Goal: Task Accomplishment & Management: Complete application form

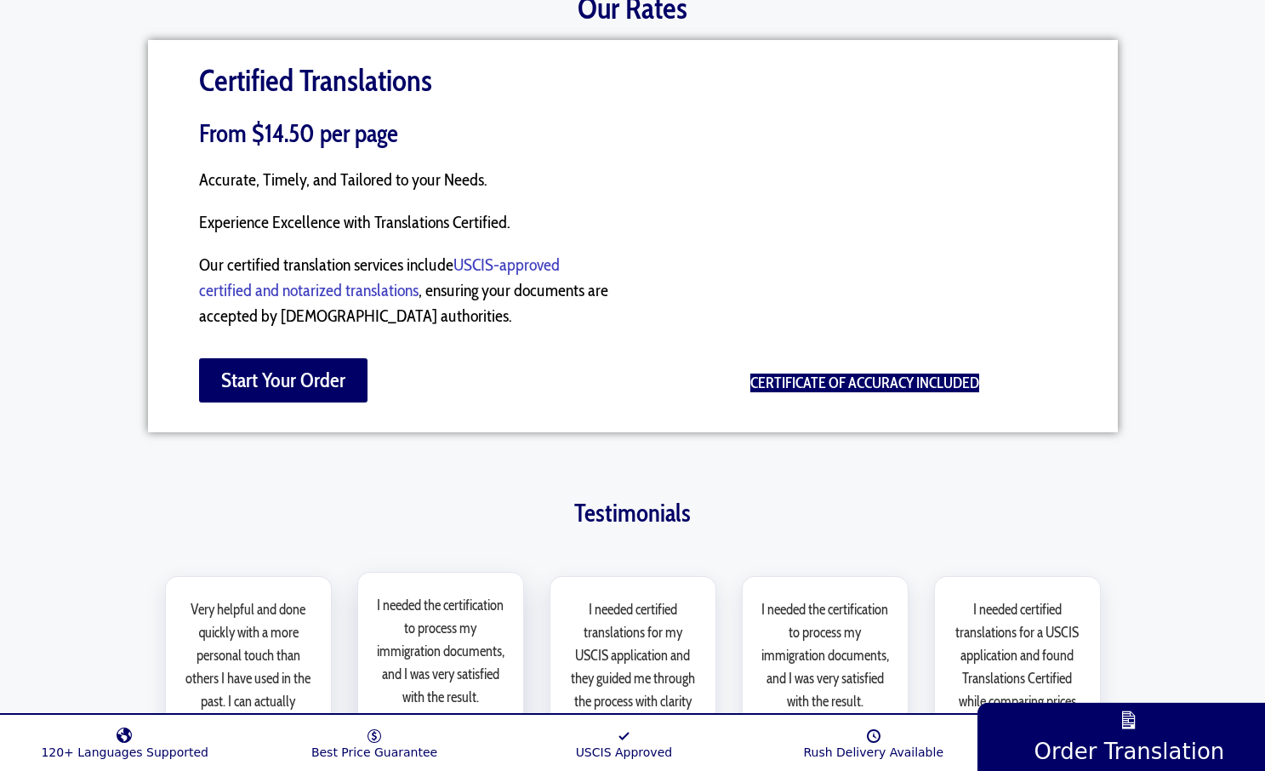
scroll to position [1944, 0]
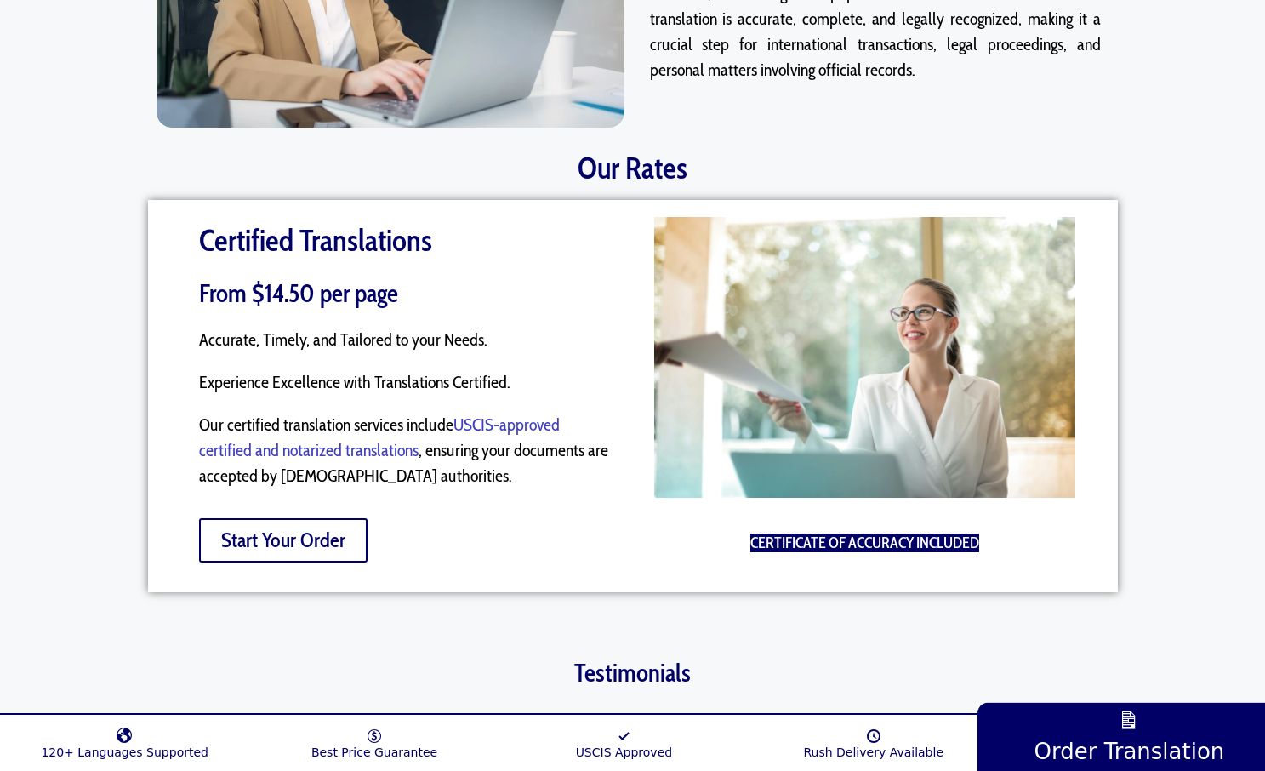
click at [328, 530] on span "Start Your Order" at bounding box center [283, 540] width 124 height 20
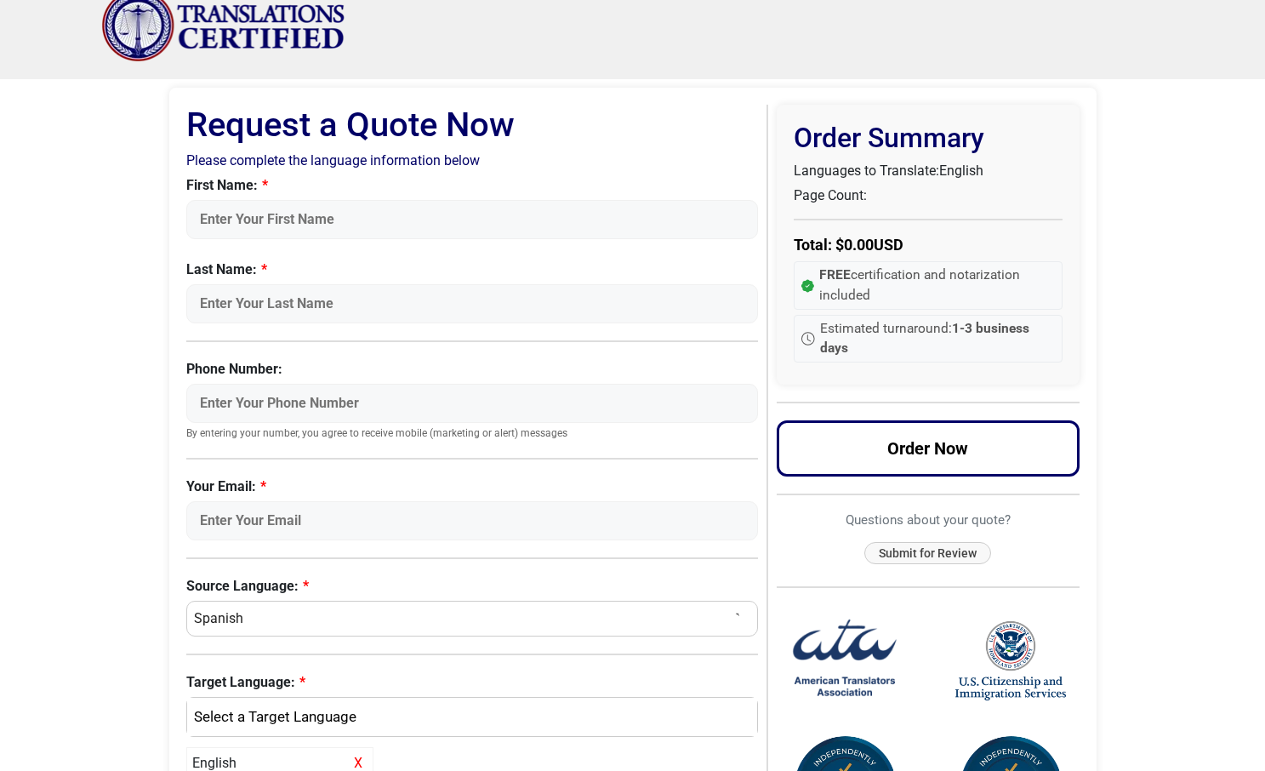
scroll to position [20, 0]
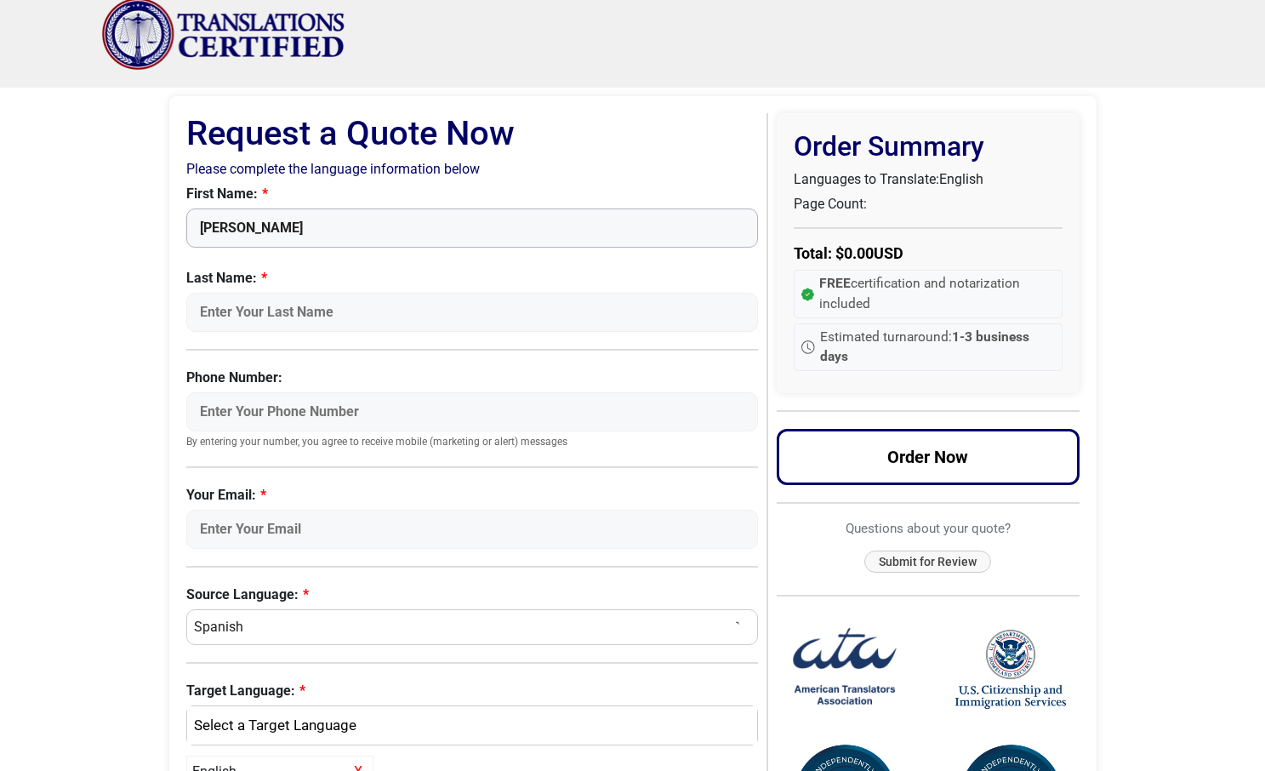
type input "[PERSON_NAME]"
type input "Sun"
type input "7745212207"
drag, startPoint x: 319, startPoint y: 418, endPoint x: 174, endPoint y: 405, distance: 145.2
click at [174, 405] on div "Request a Quote Now Please complete the language information below First Name: …" at bounding box center [633, 660] width 928 height 1129
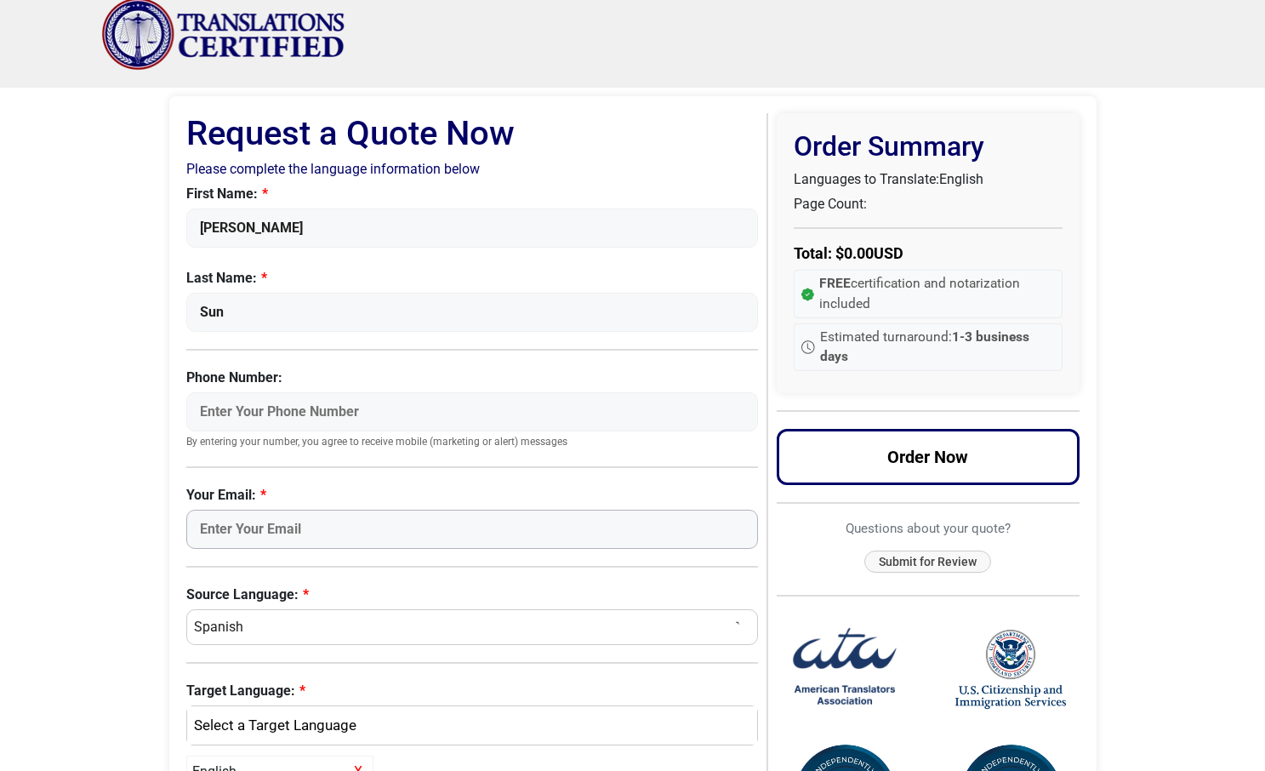
click at [221, 522] on input "Your Email:" at bounding box center [472, 529] width 573 height 39
type input "[EMAIL_ADDRESS][DOMAIN_NAME]"
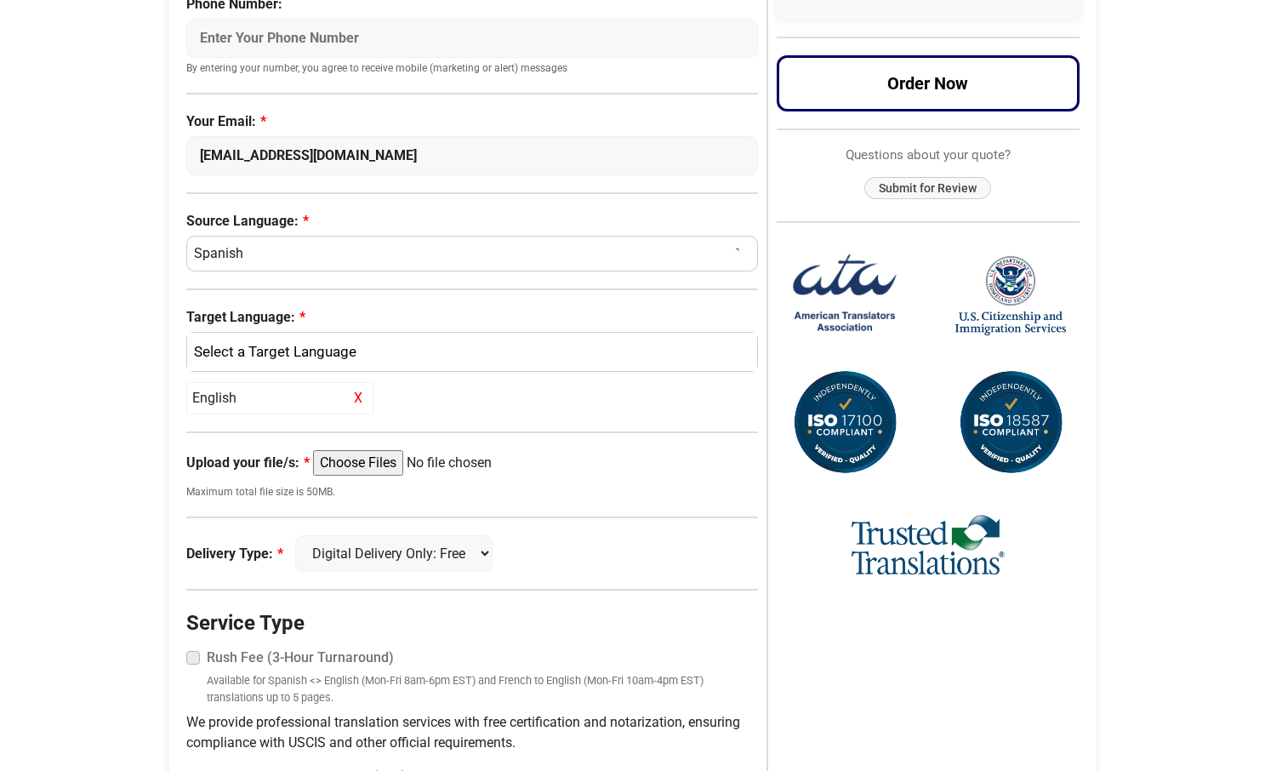
scroll to position [394, 0]
select select "Chinese (simplified)"
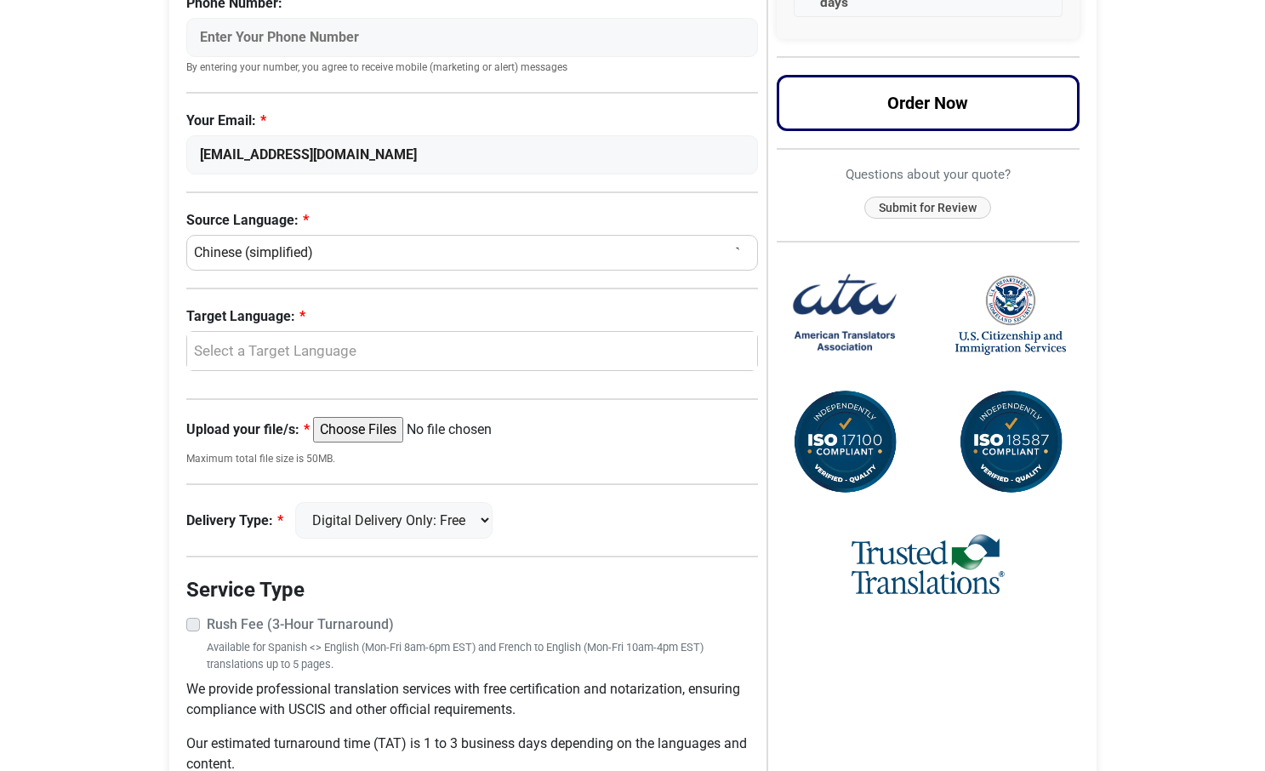
click at [283, 357] on div "Select a Target Language" at bounding box center [468, 351] width 545 height 22
click at [236, 425] on span "English" at bounding box center [230, 433] width 44 height 20
select select "English"
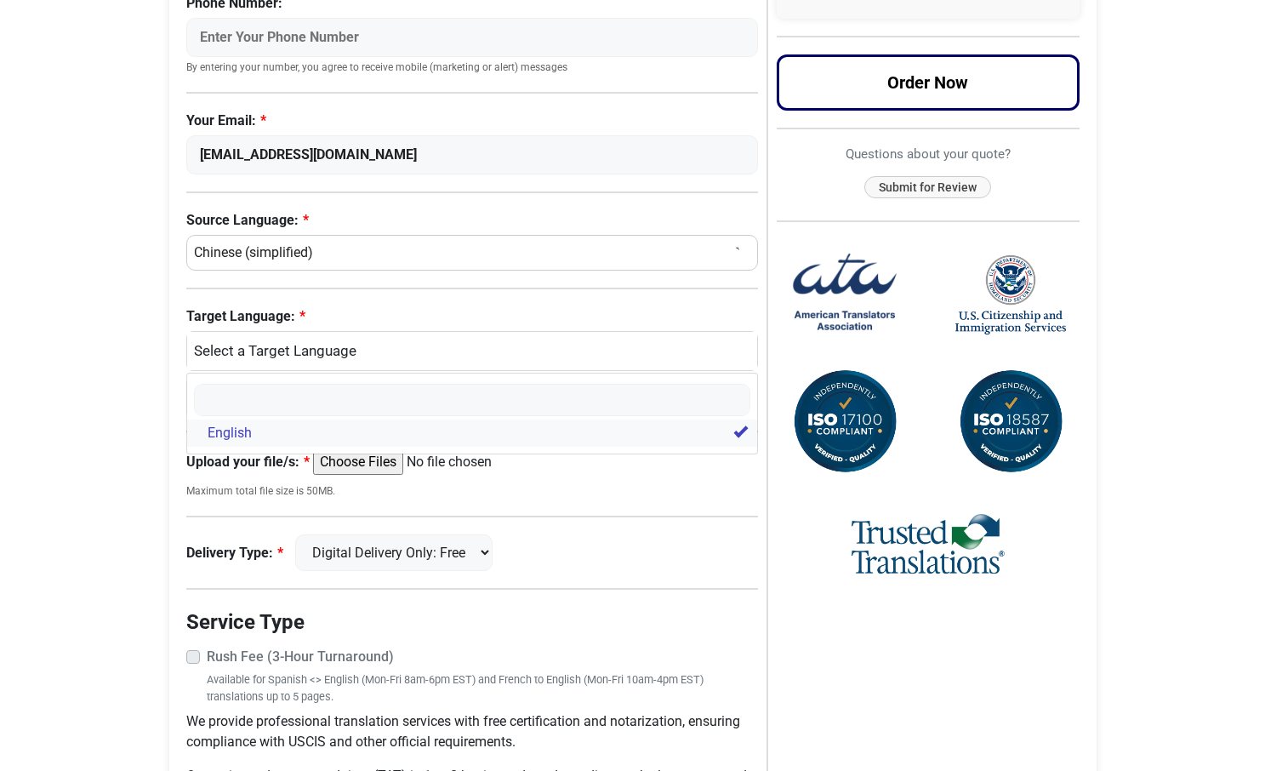
click at [238, 435] on span "English" at bounding box center [230, 433] width 44 height 20
select select
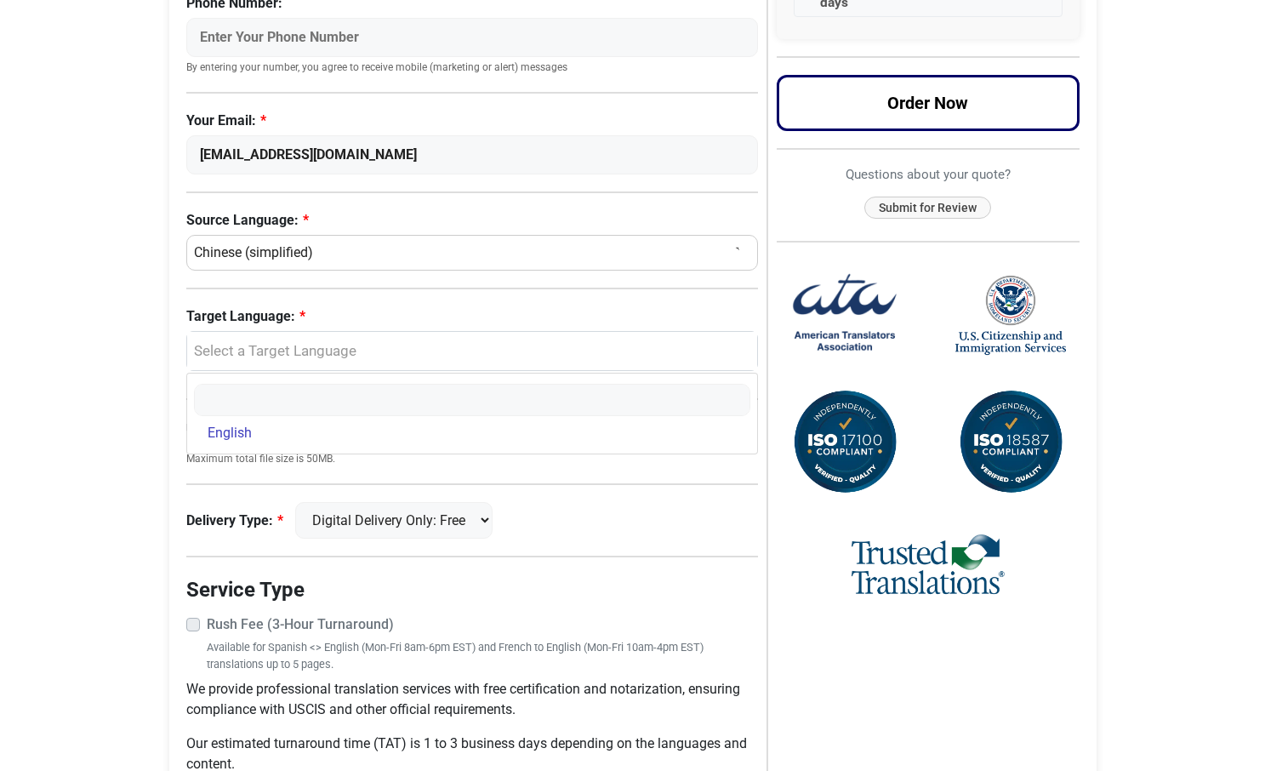
click at [116, 439] on body "Skip to content Menu Menu Certified Translations Translation Services Documents…" at bounding box center [632, 238] width 1265 height 1264
click at [256, 351] on div "Select a Target Language" at bounding box center [468, 351] width 545 height 22
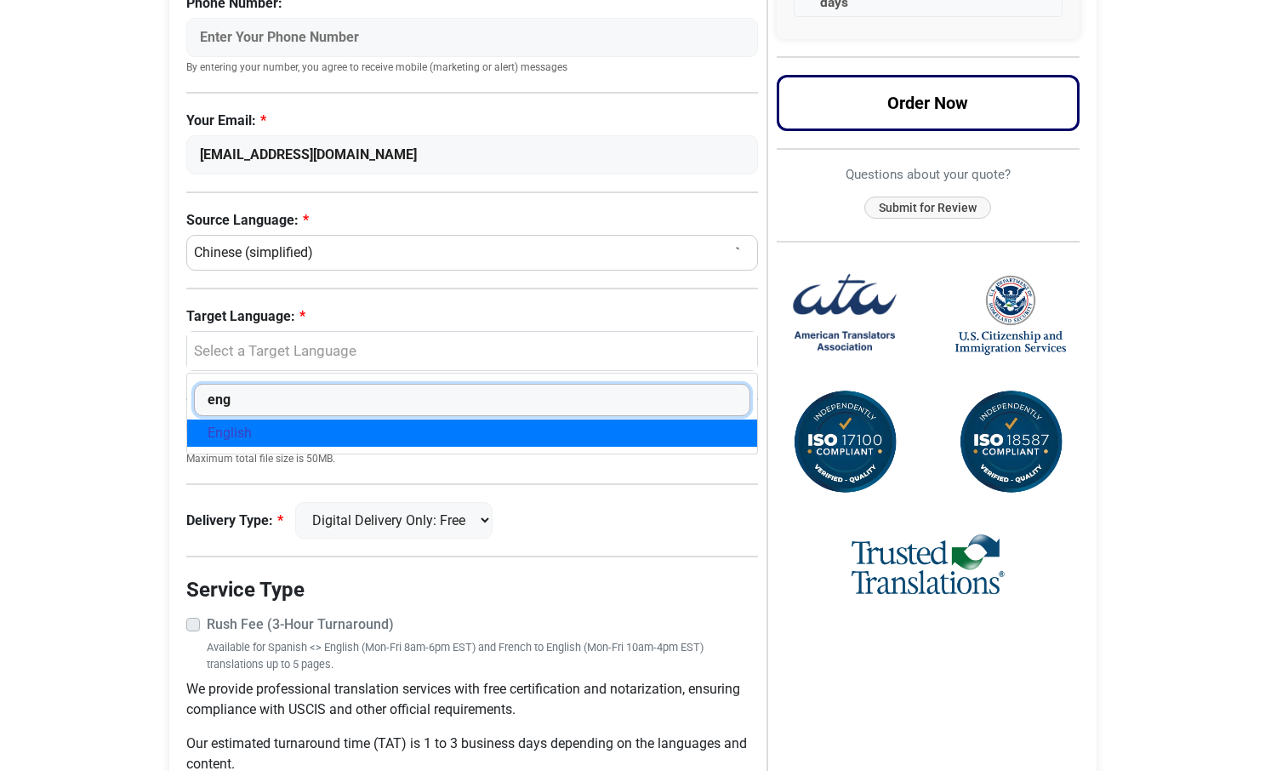
type input "eng"
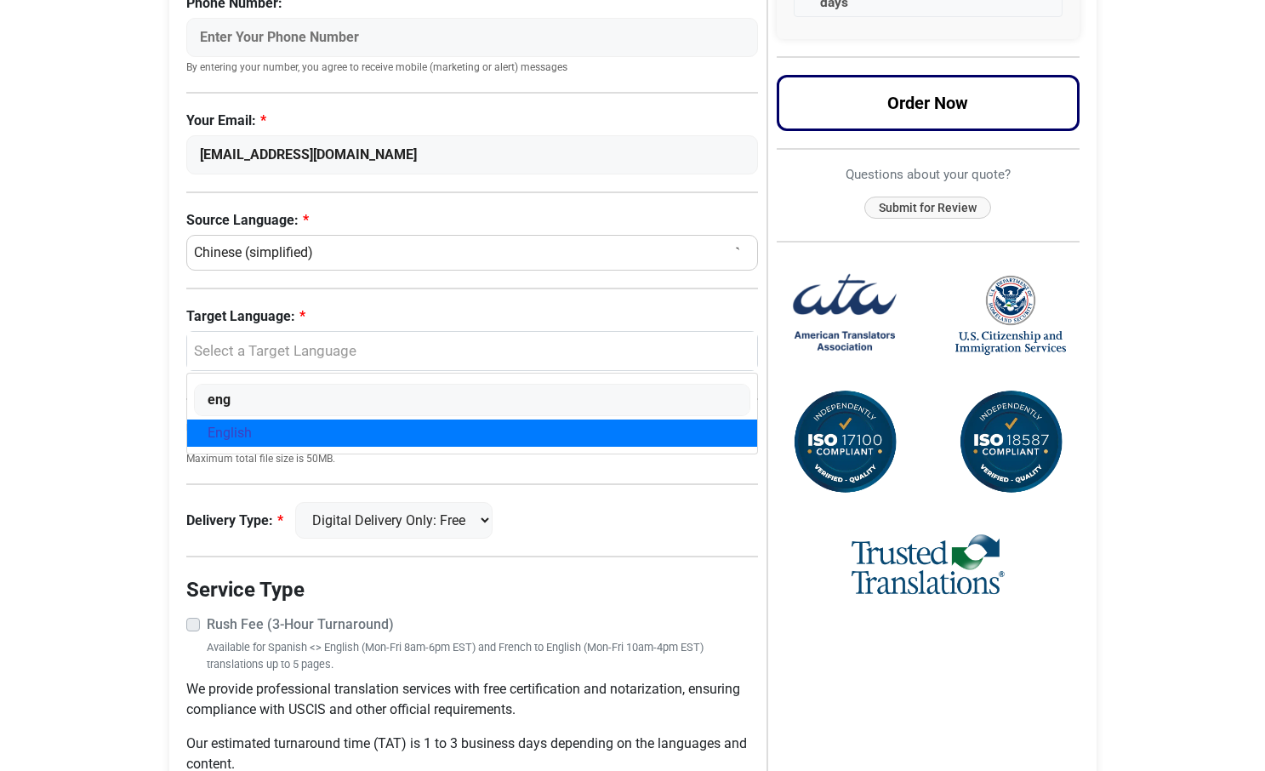
click at [227, 438] on span "English" at bounding box center [230, 433] width 44 height 20
select select "English"
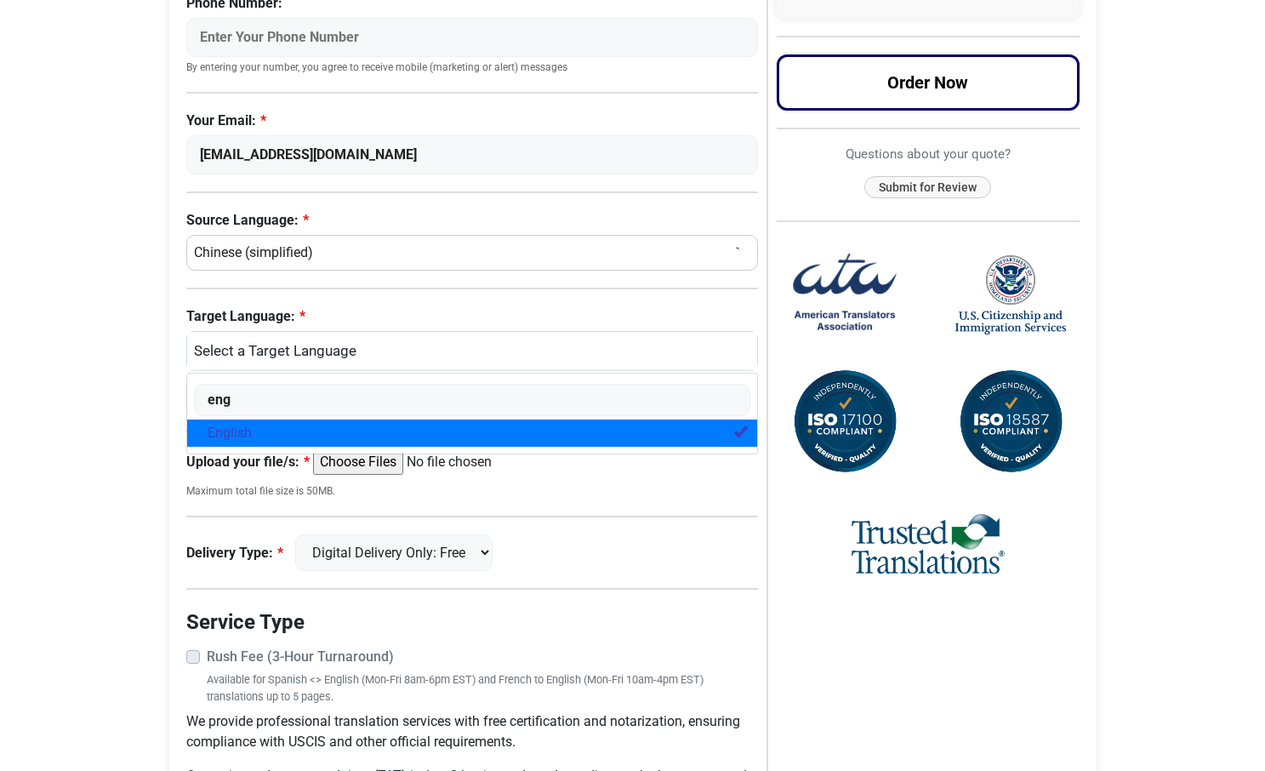
click at [228, 434] on span "English" at bounding box center [230, 433] width 44 height 20
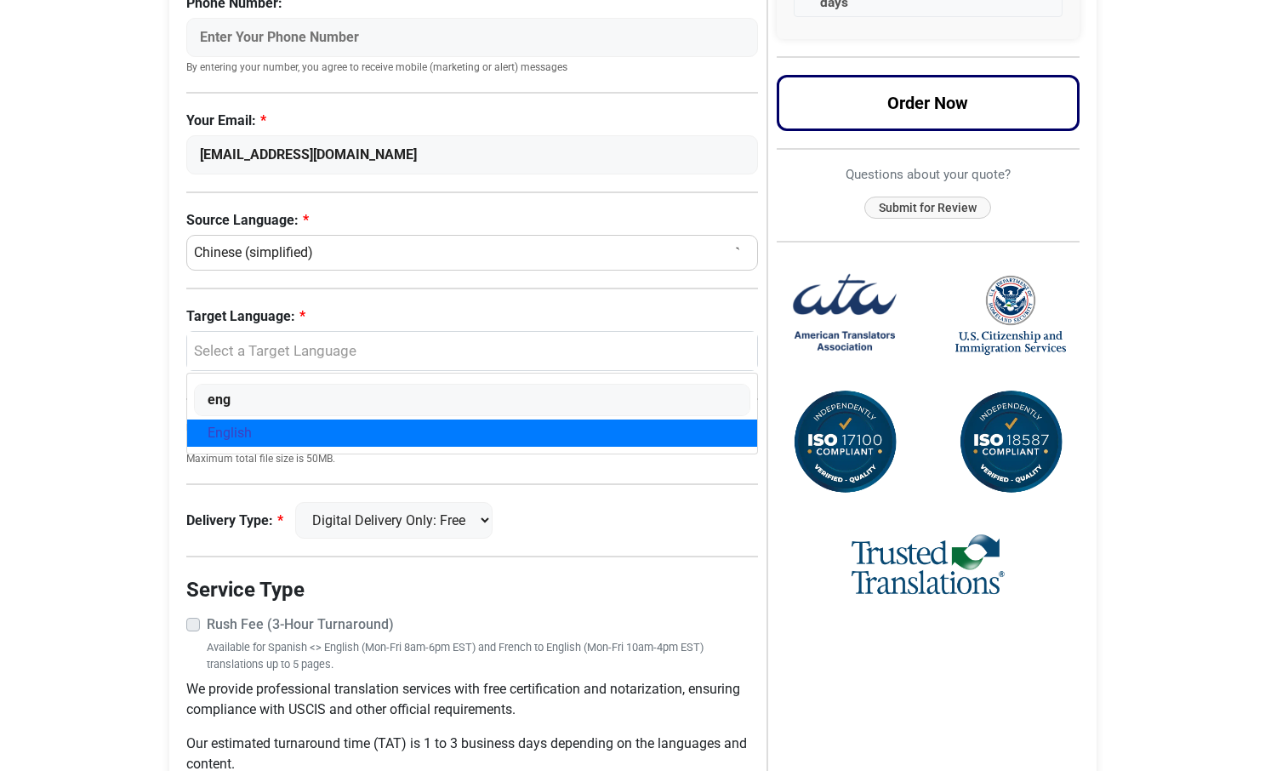
click at [228, 434] on span "English" at bounding box center [230, 433] width 44 height 20
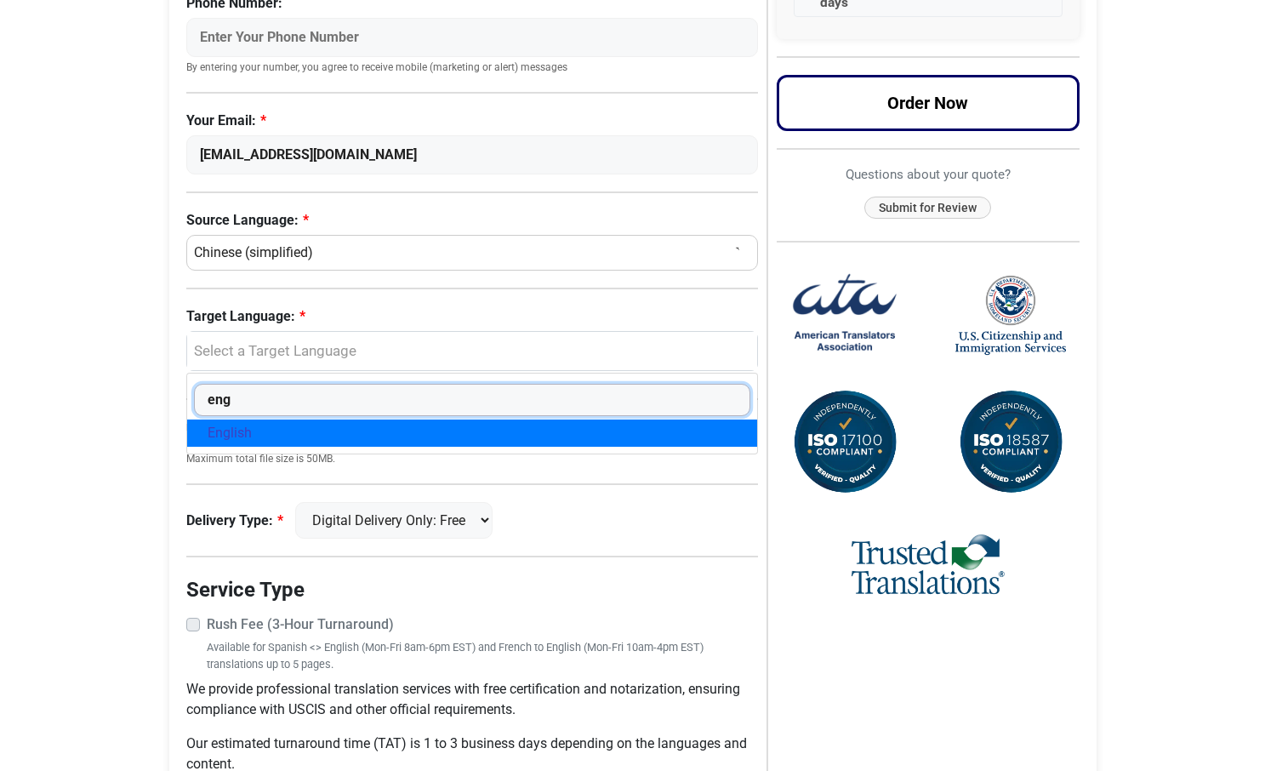
select select "English"
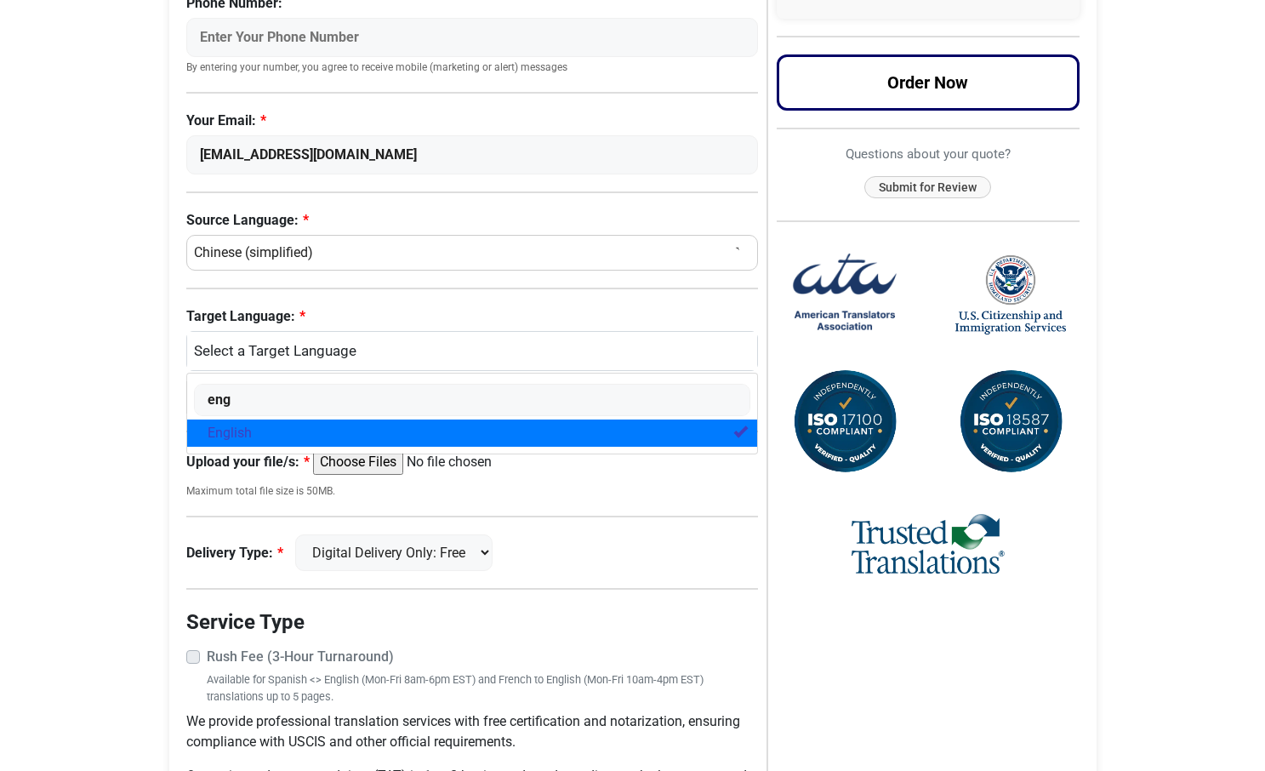
click at [139, 432] on body "Skip to content Menu Menu Certified Translations Translation Services Documents…" at bounding box center [632, 254] width 1265 height 1296
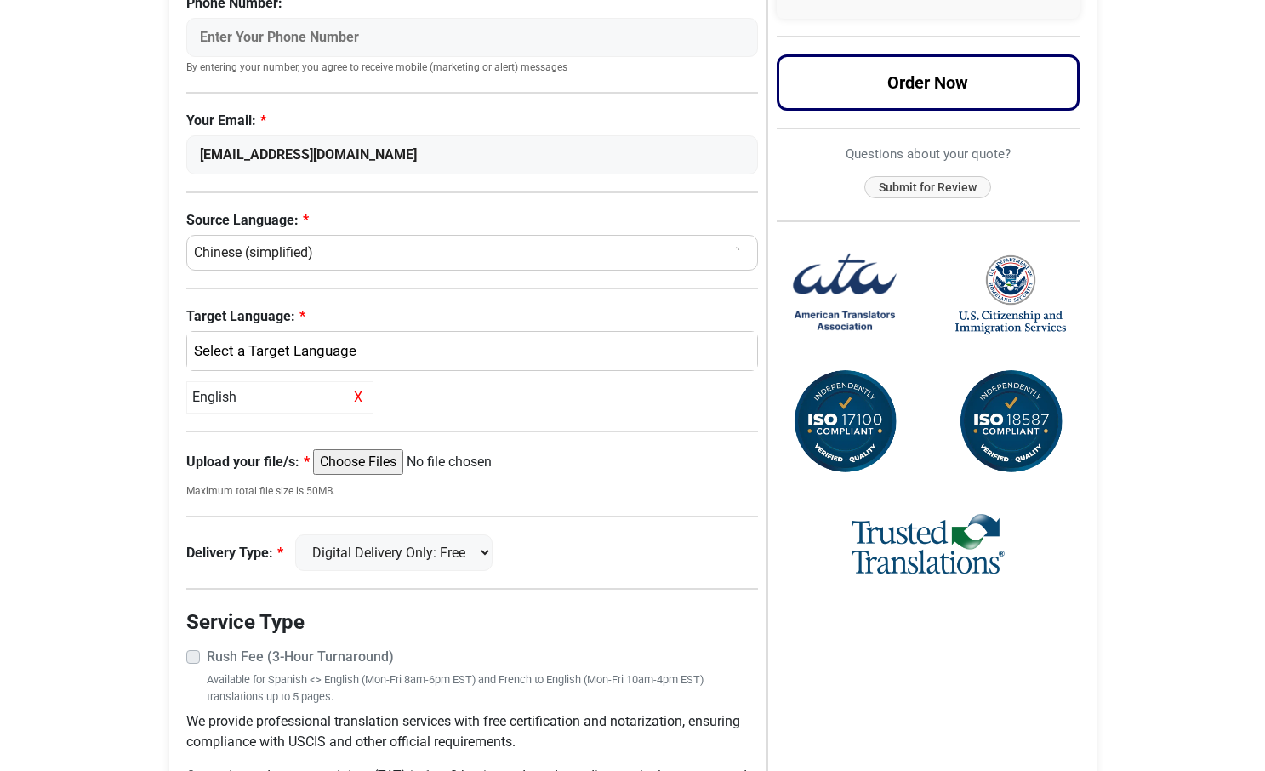
click at [370, 463] on input "Upload your file/s:" at bounding box center [443, 462] width 260 height 26
type input "C:\fakepath\driver license.pdf"
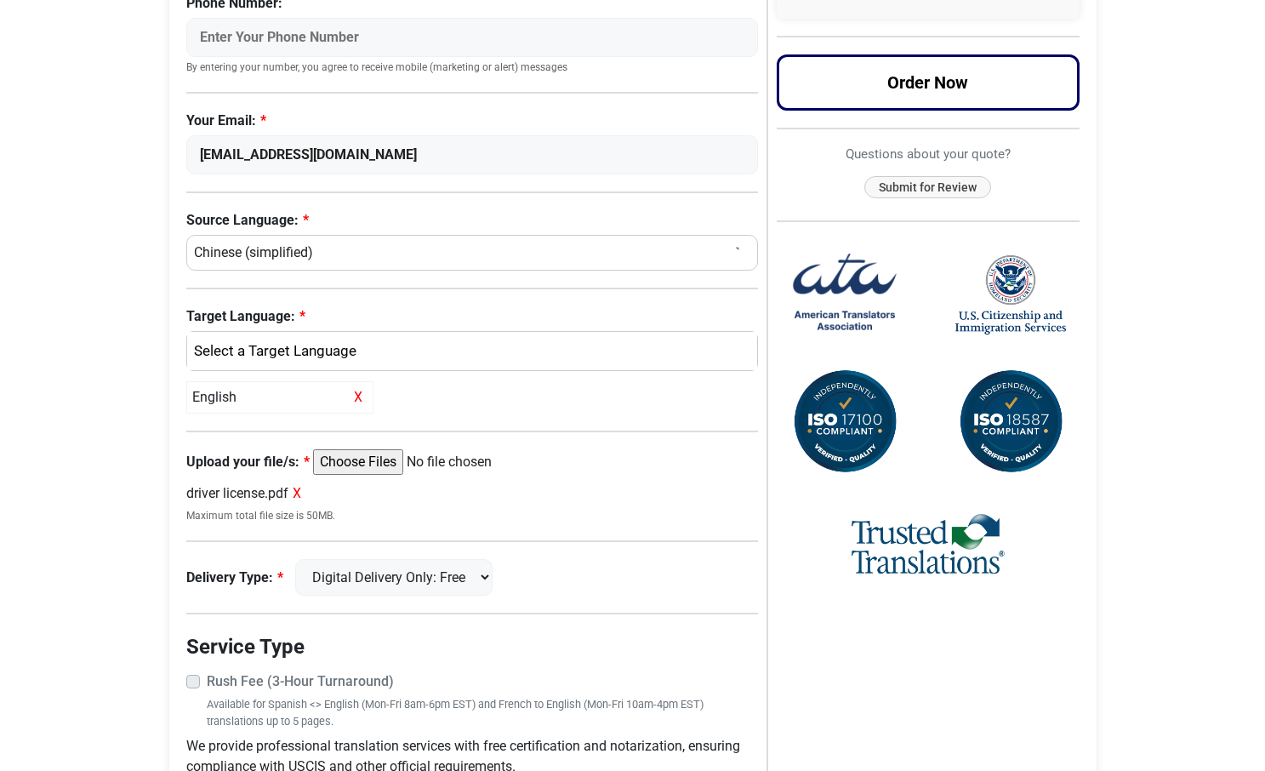
click at [448, 462] on input "Upload your file/s:" at bounding box center [443, 462] width 260 height 26
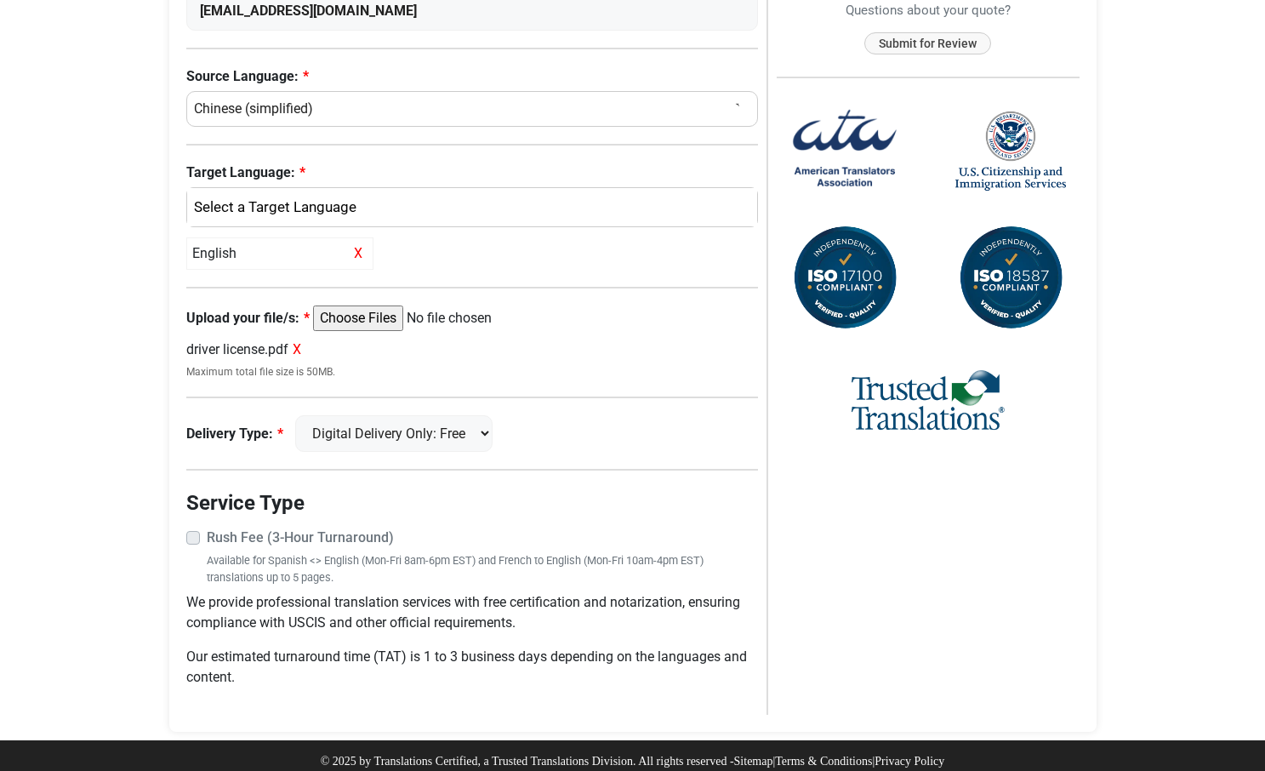
scroll to position [537, 0]
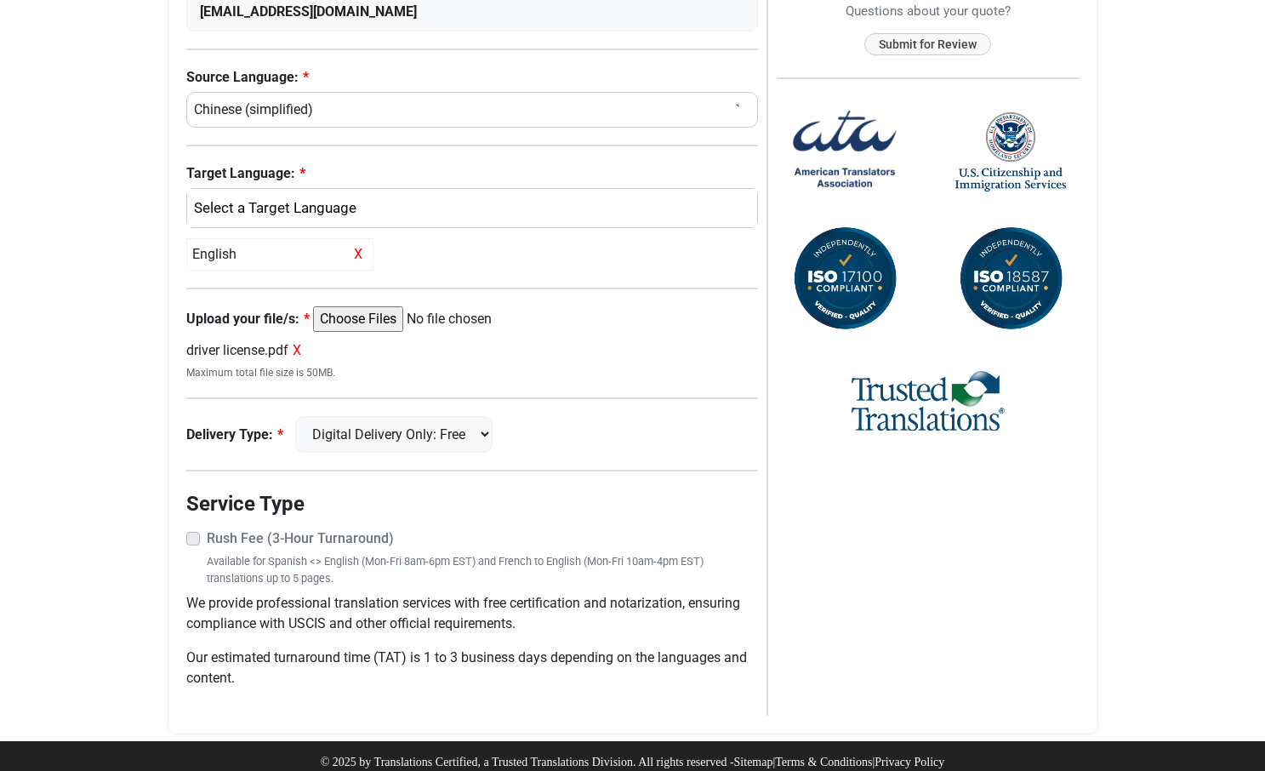
click at [207, 529] on label "Rush Fee (3-Hour Turnaround)" at bounding box center [483, 538] width 552 height 20
click at [207, 528] on label "Rush Fee (3-Hour Turnaround)" at bounding box center [483, 538] width 552 height 20
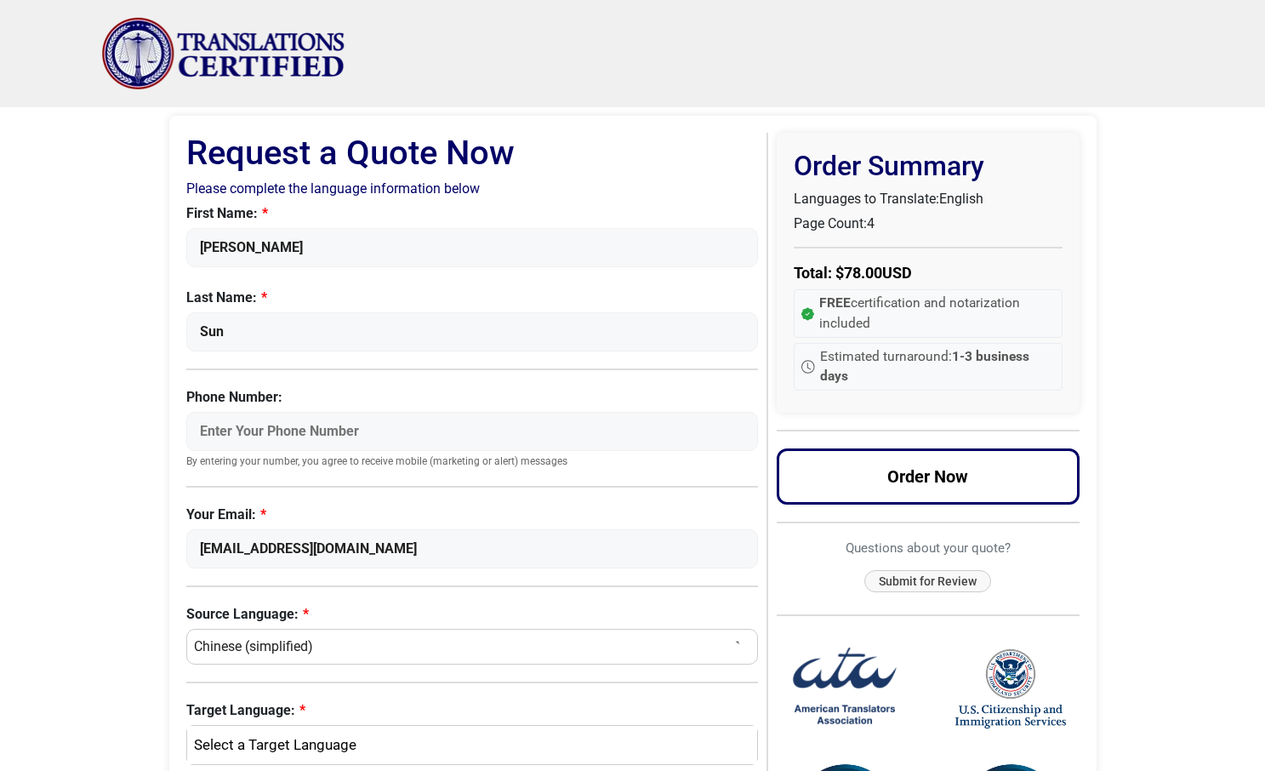
scroll to position [0, 0]
drag, startPoint x: 814, startPoint y: 229, endPoint x: 896, endPoint y: 229, distance: 81.7
click at [896, 229] on p "Page Count: 4" at bounding box center [928, 224] width 269 height 20
click at [900, 221] on p "Page Count: 4" at bounding box center [928, 224] width 269 height 20
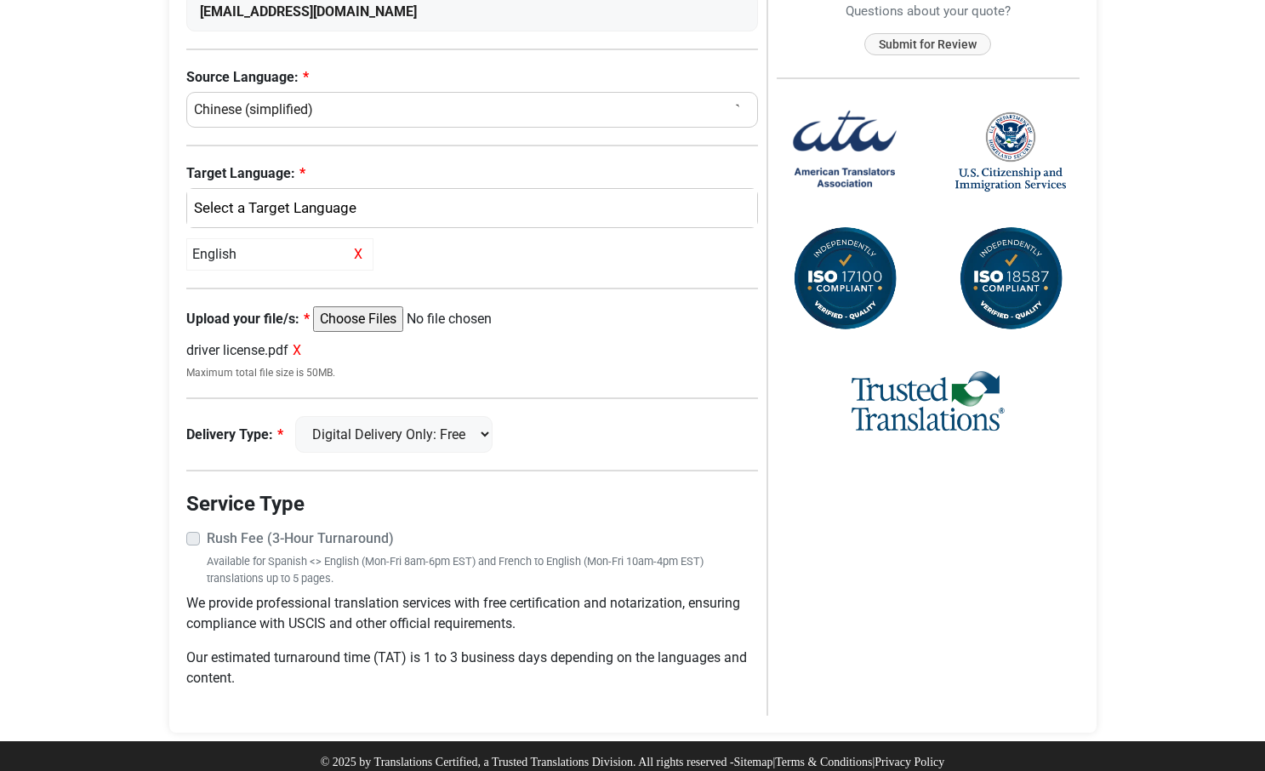
click at [301, 349] on span "X" at bounding box center [297, 350] width 9 height 16
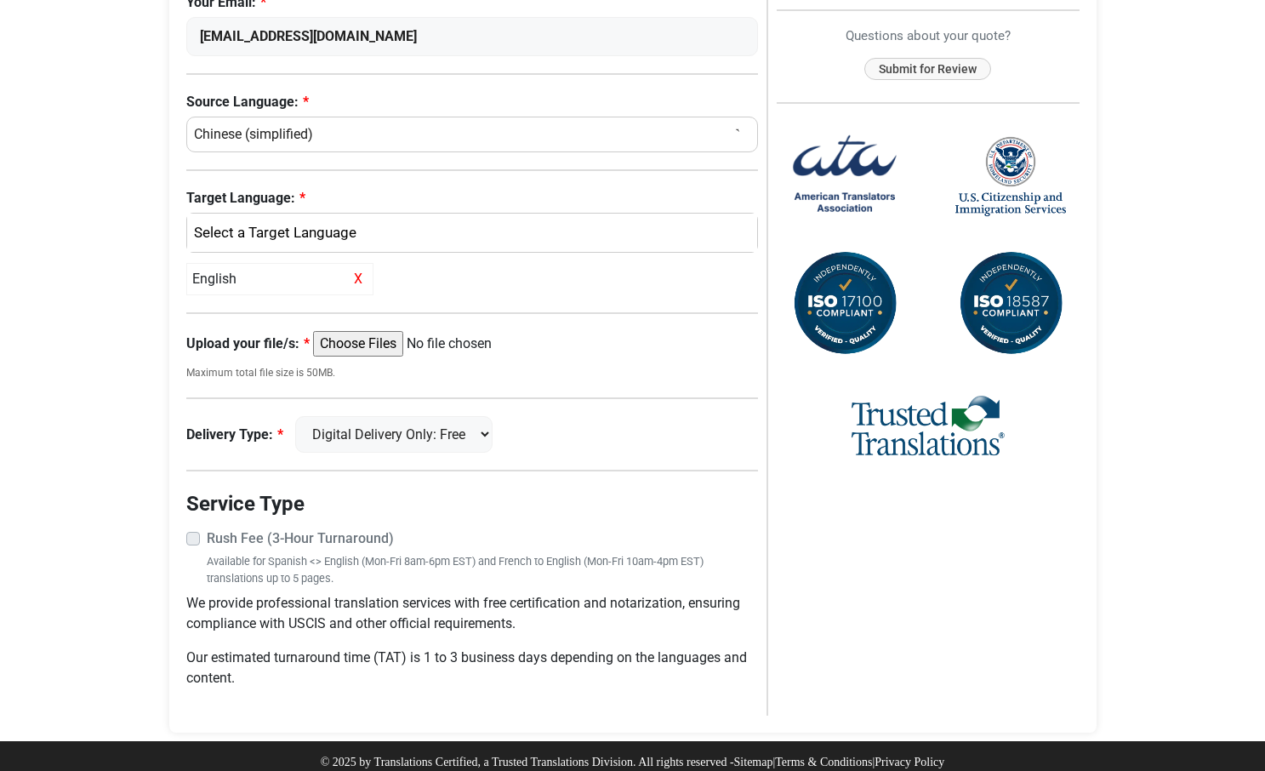
click at [389, 348] on input "Upload your file/s:" at bounding box center [443, 344] width 260 height 26
type input "C:\fakepath\driver license.pdf"
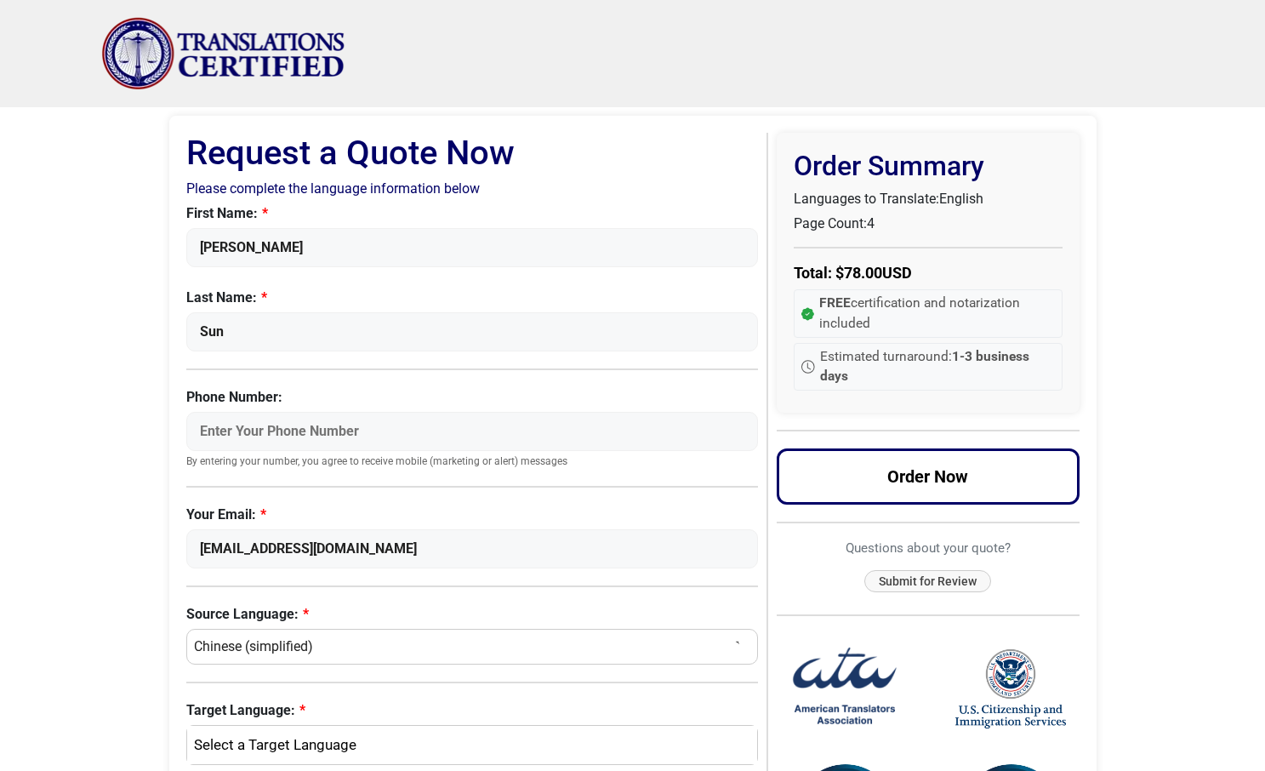
scroll to position [0, 0]
